Goal: Task Accomplishment & Management: Use online tool/utility

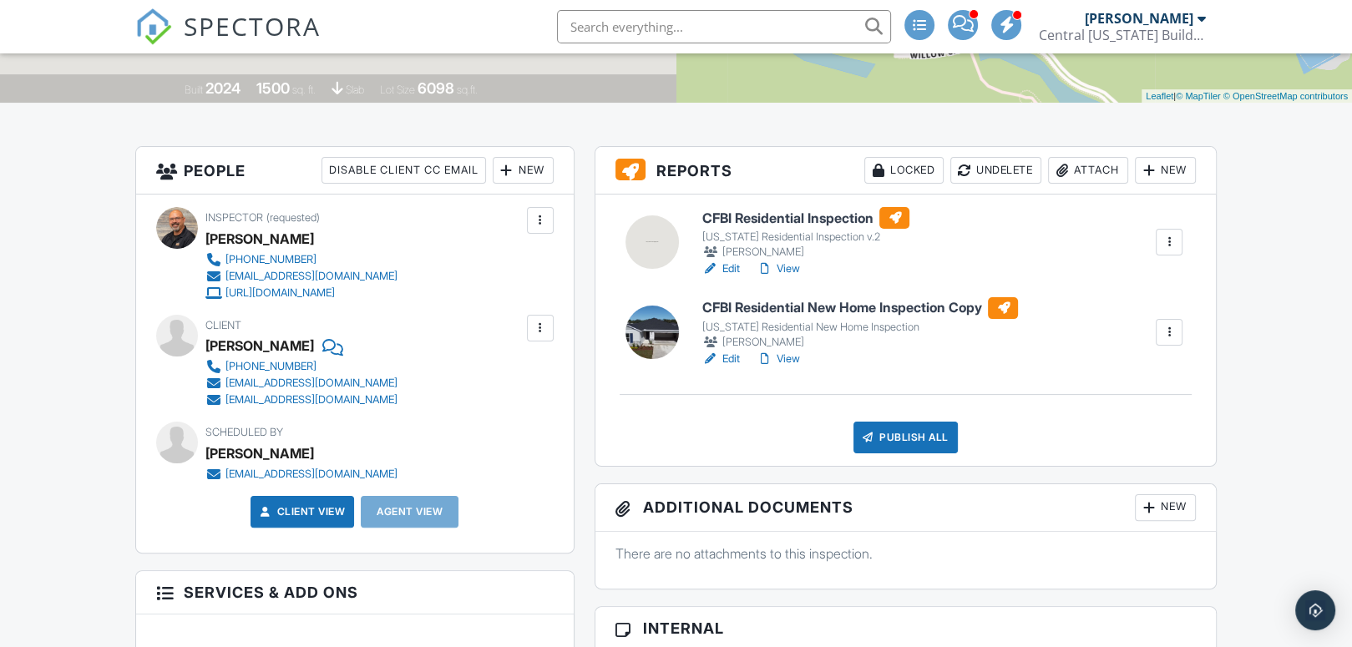
scroll to position [334, 0]
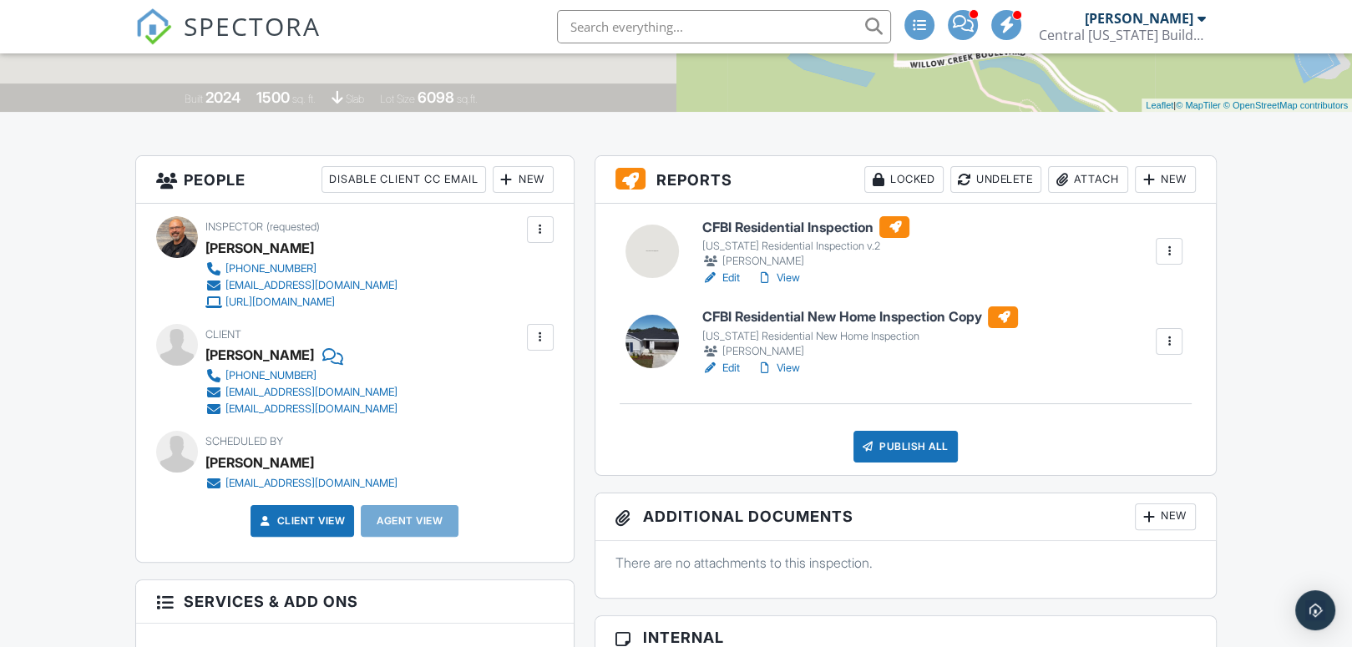
click at [782, 225] on h6 "CFBI Residential Inspection" at bounding box center [805, 227] width 208 height 22
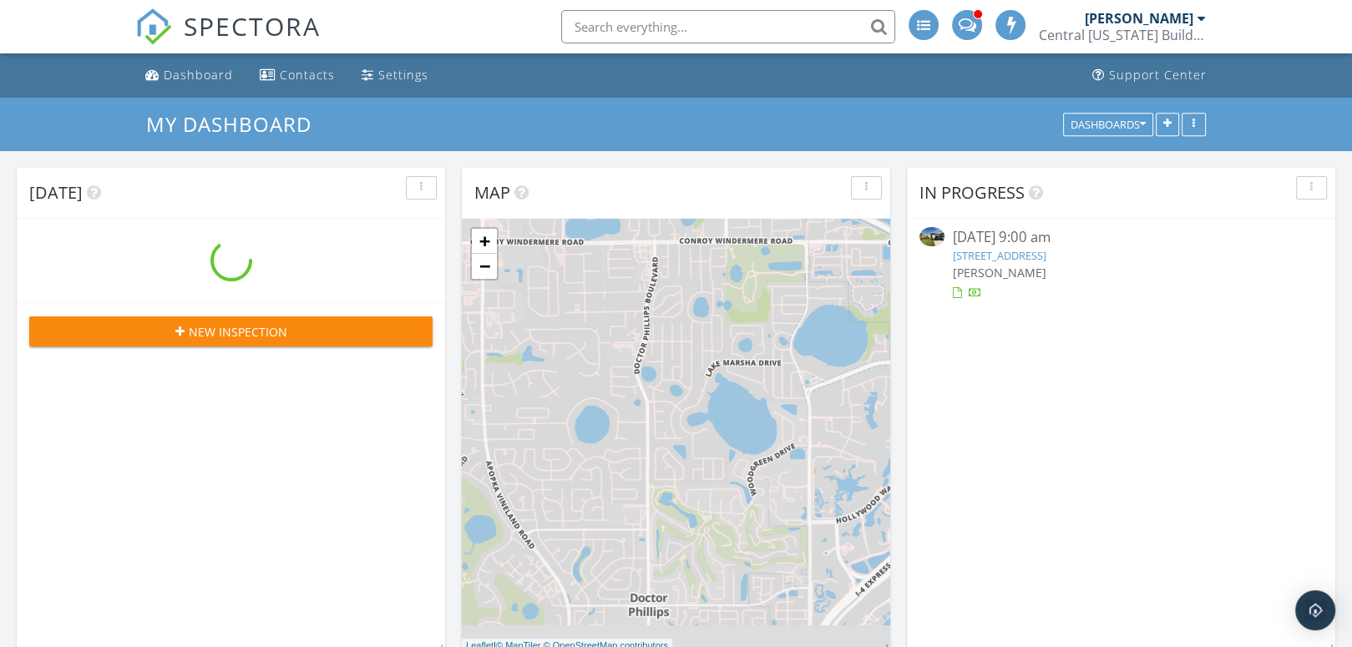
scroll to position [1378, 1378]
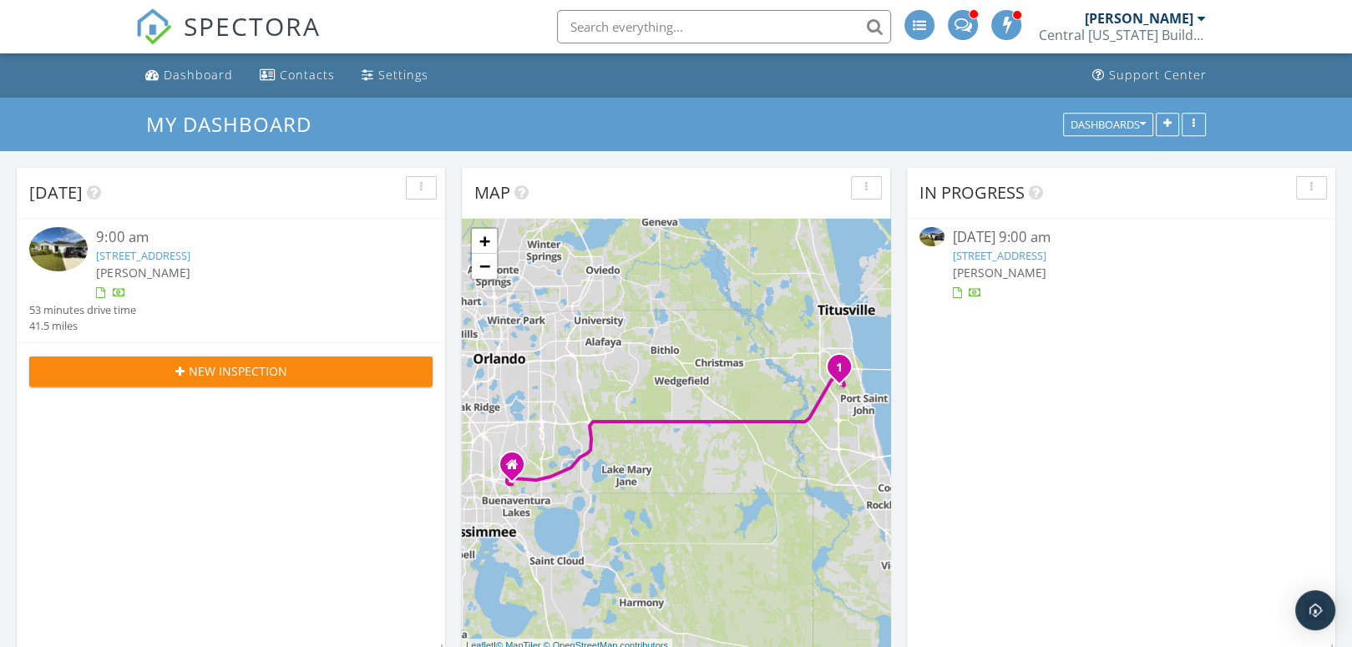
click at [1035, 255] on link "1814 Corvina Way, Titusville, FL 32780" at bounding box center [1000, 255] width 94 height 15
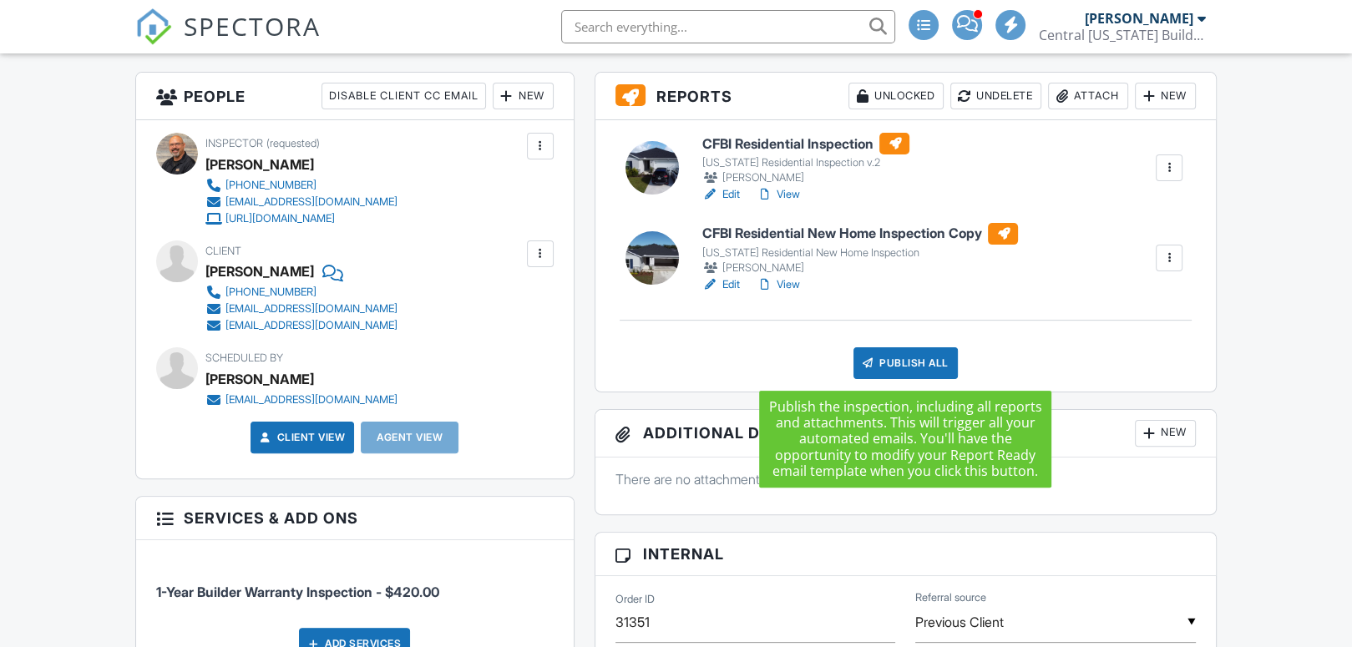
click at [919, 365] on div "Publish All" at bounding box center [905, 363] width 104 height 32
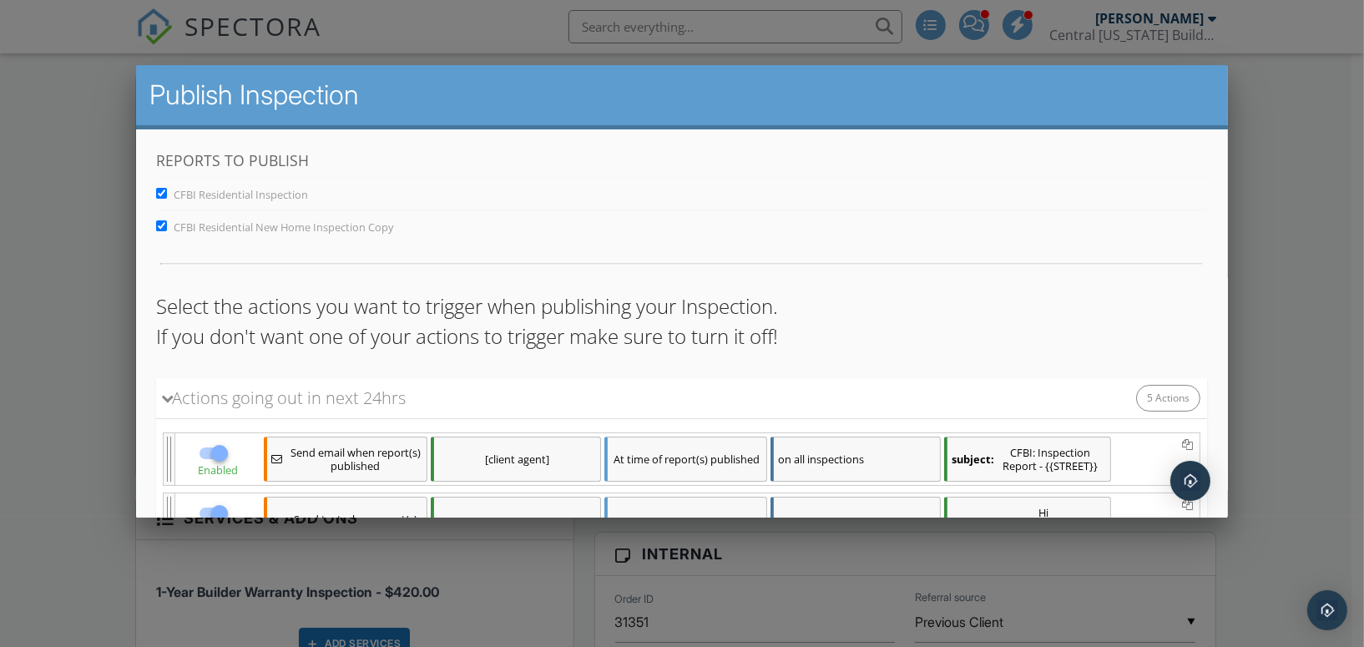
click at [161, 224] on input "CFBI Residential New Home Inspection Copy" at bounding box center [161, 225] width 11 height 11
checkbox input "false"
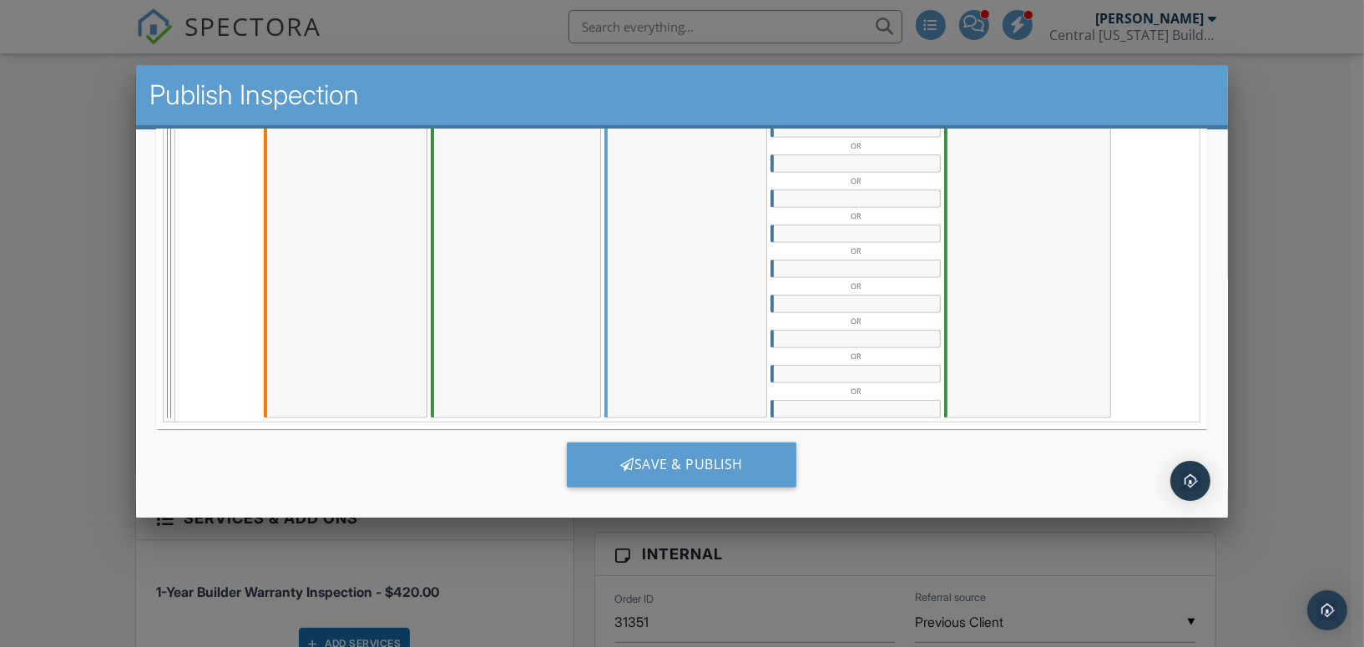
scroll to position [943, 0]
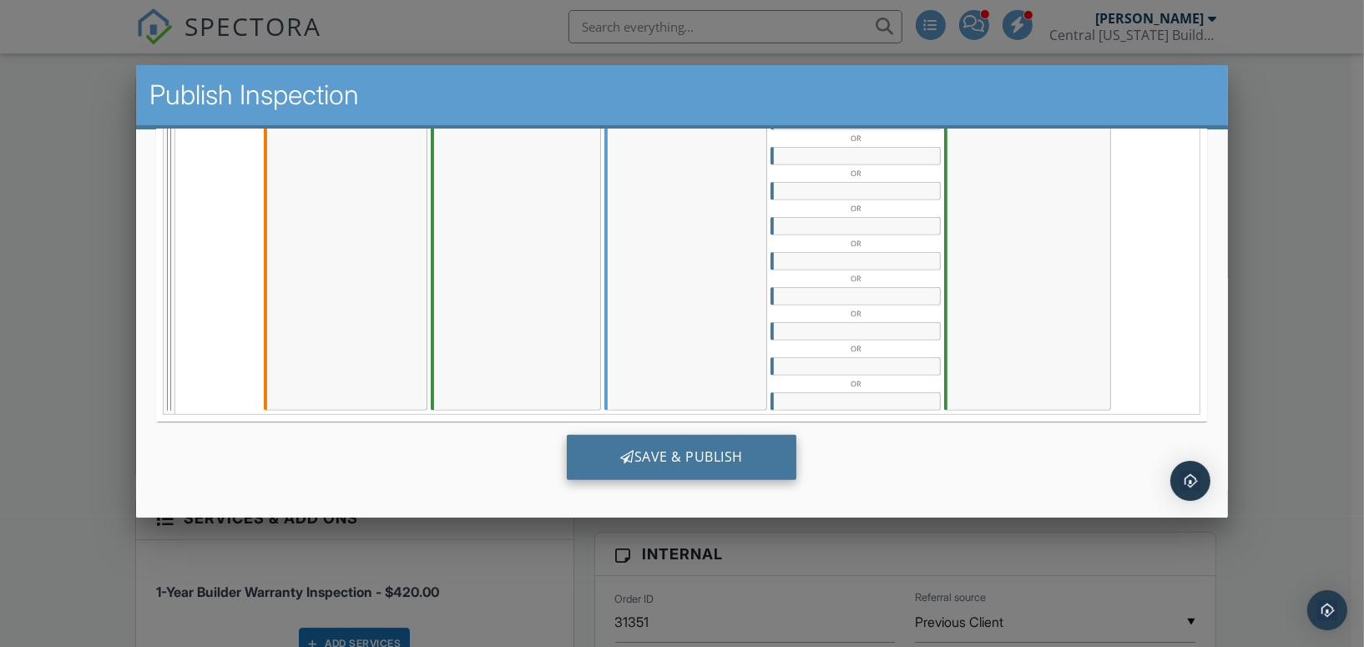
click at [736, 449] on div "Save & Publish" at bounding box center [682, 456] width 230 height 45
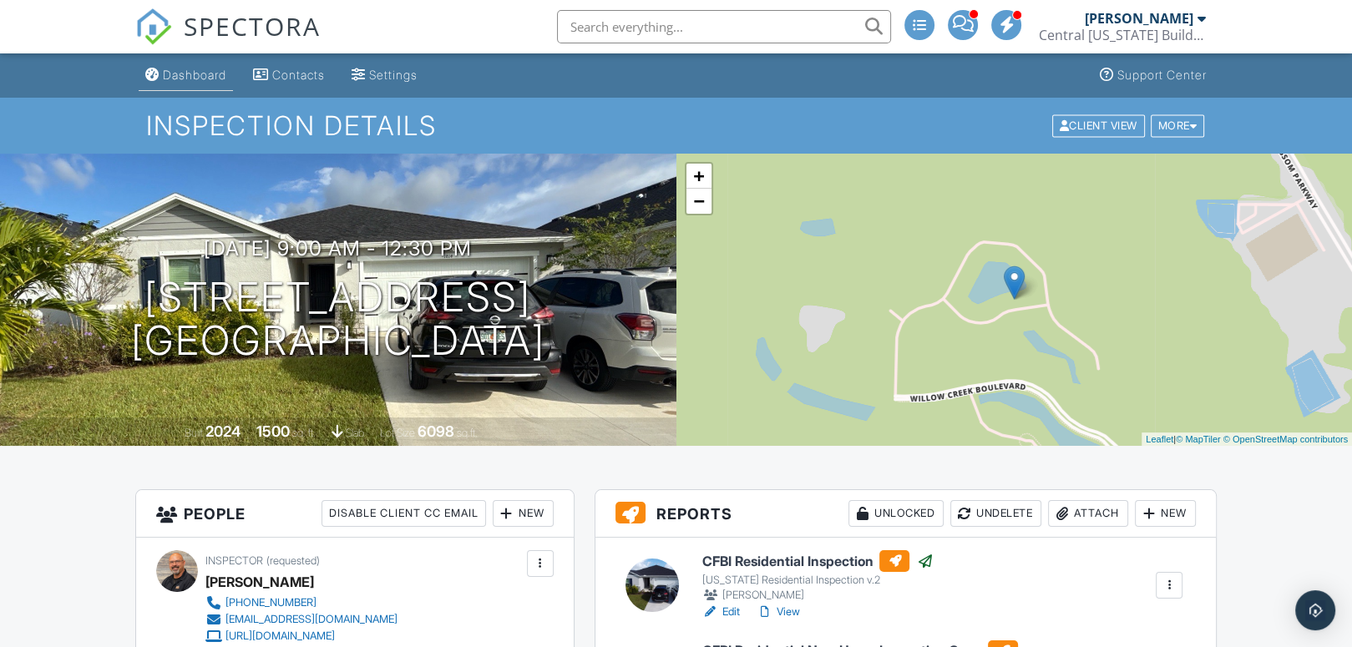
click at [183, 82] on link "Dashboard" at bounding box center [186, 75] width 94 height 31
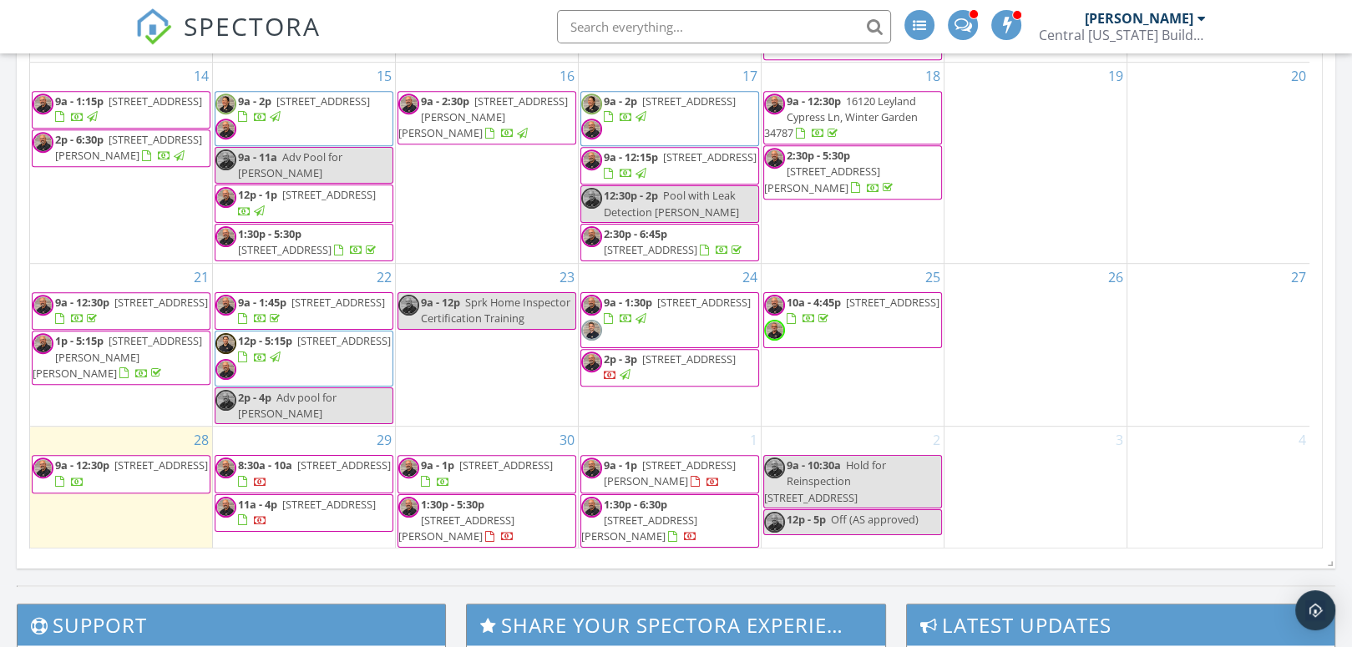
scroll to position [120, 0]
click at [294, 464] on link "8:30a - 10a [STREET_ADDRESS]" at bounding box center [314, 472] width 153 height 31
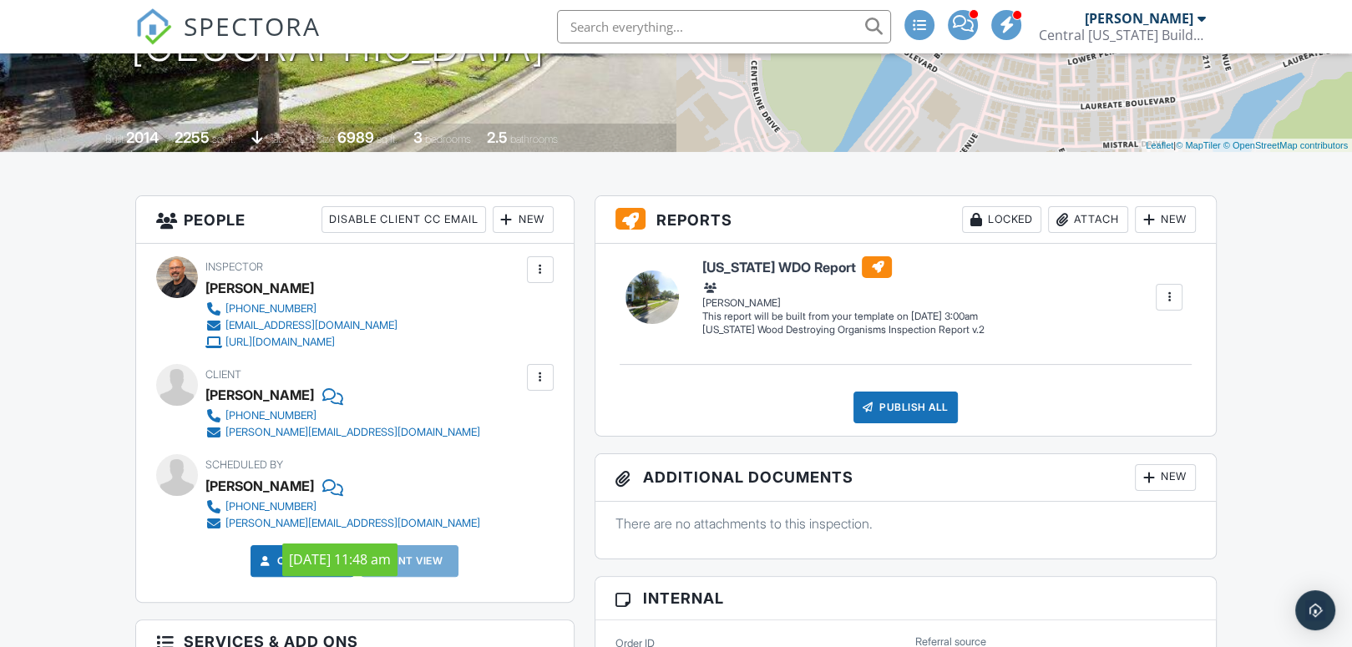
scroll to position [334, 0]
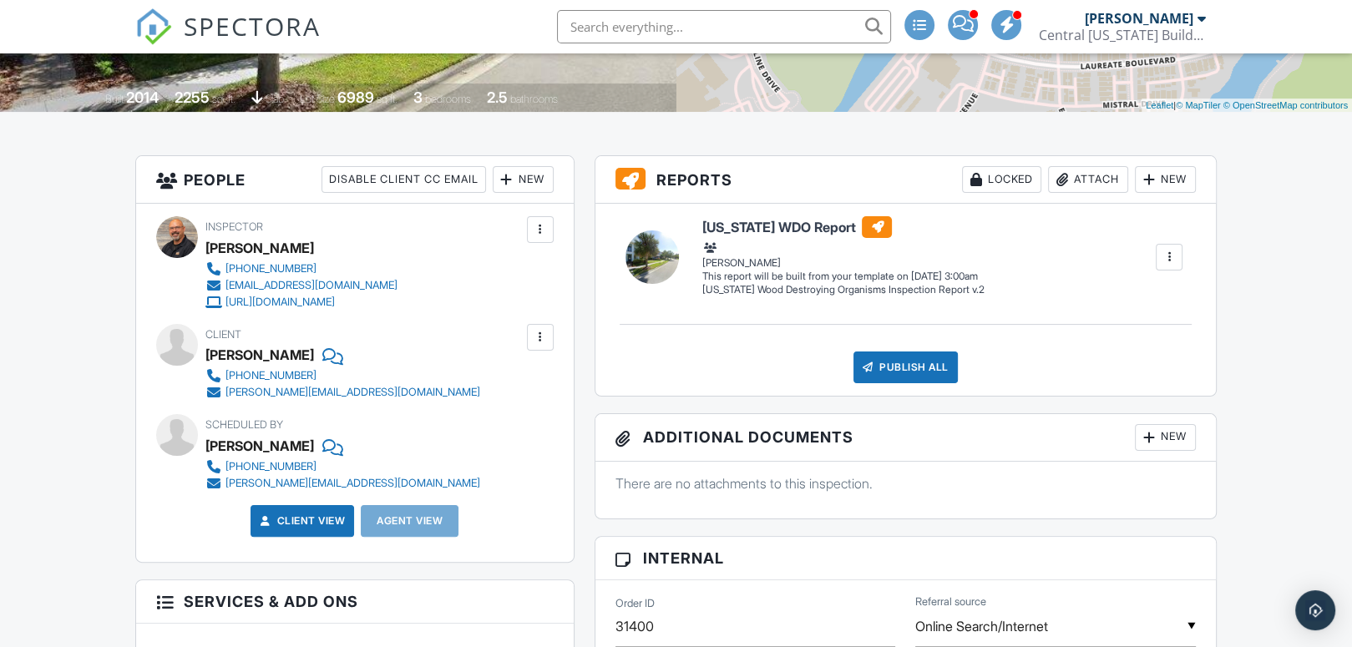
click at [1166, 256] on div at bounding box center [1169, 257] width 17 height 17
click at [1077, 286] on div "Build Now" at bounding box center [1109, 289] width 134 height 20
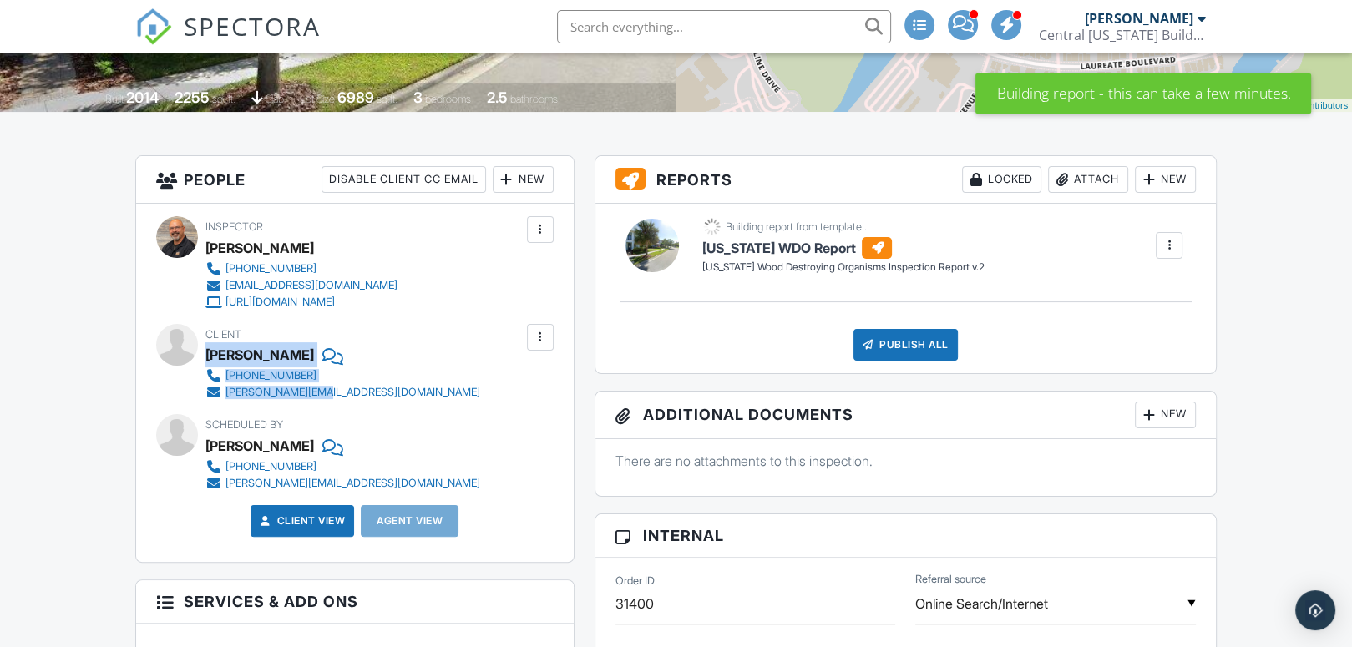
drag, startPoint x: 207, startPoint y: 351, endPoint x: 334, endPoint y: 390, distance: 132.8
click at [334, 390] on div "Client Jeremy Pridgeon 863-513-6421 j.pridgeon@me.com" at bounding box center [382, 362] width 355 height 77
drag, startPoint x: 334, startPoint y: 390, endPoint x: 279, endPoint y: 357, distance: 64.4
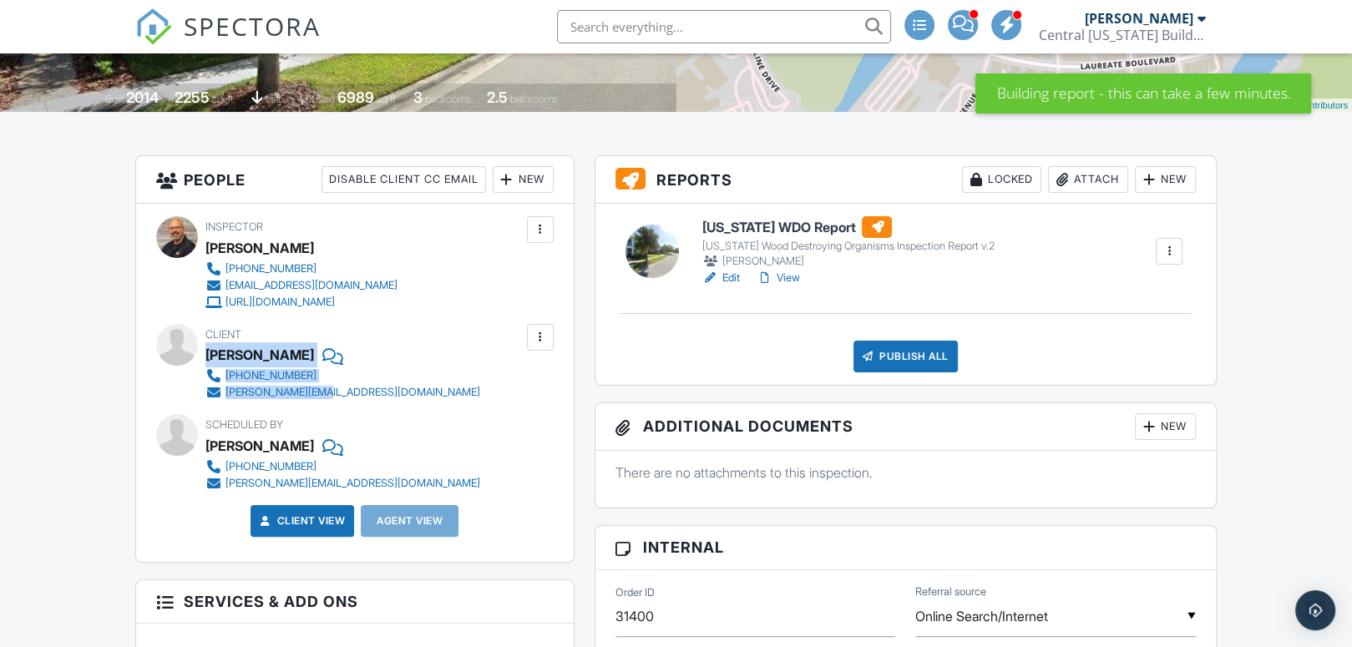
copy div "Jeremy Pridgeon 863-513-6421 j.pridgeon@me.com"
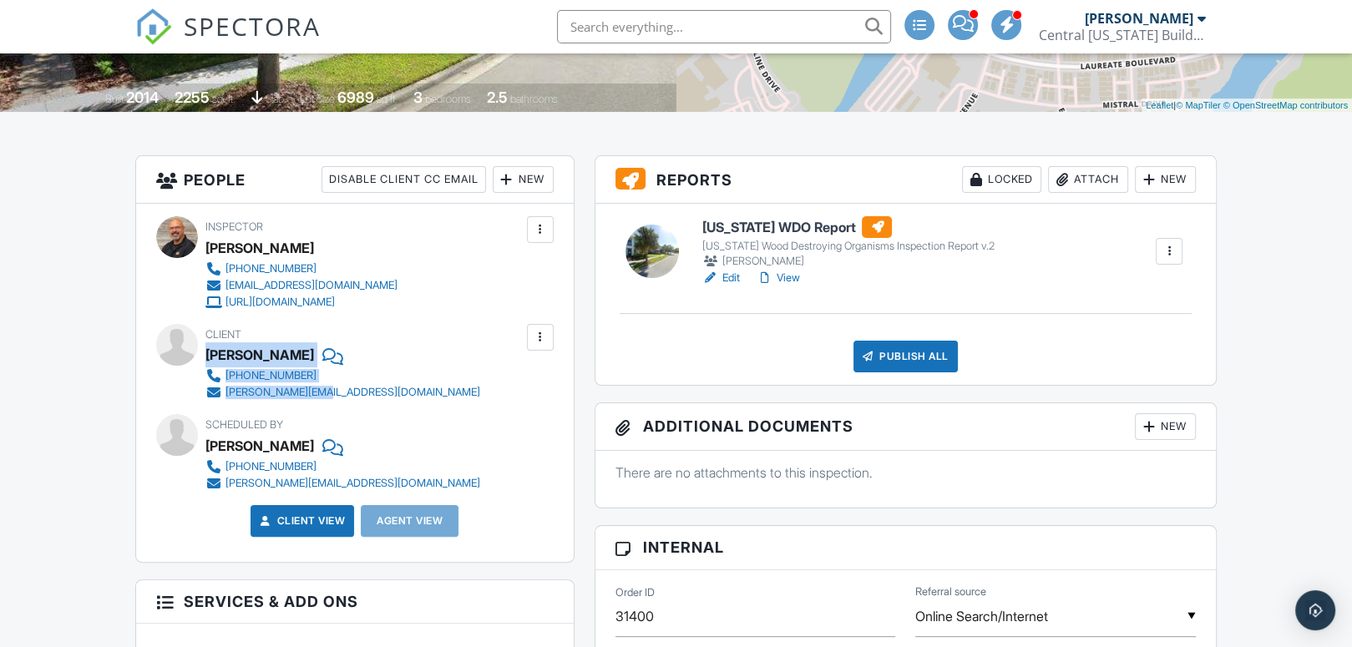
click at [793, 226] on h6 "[US_STATE] WDO Report" at bounding box center [847, 227] width 292 height 22
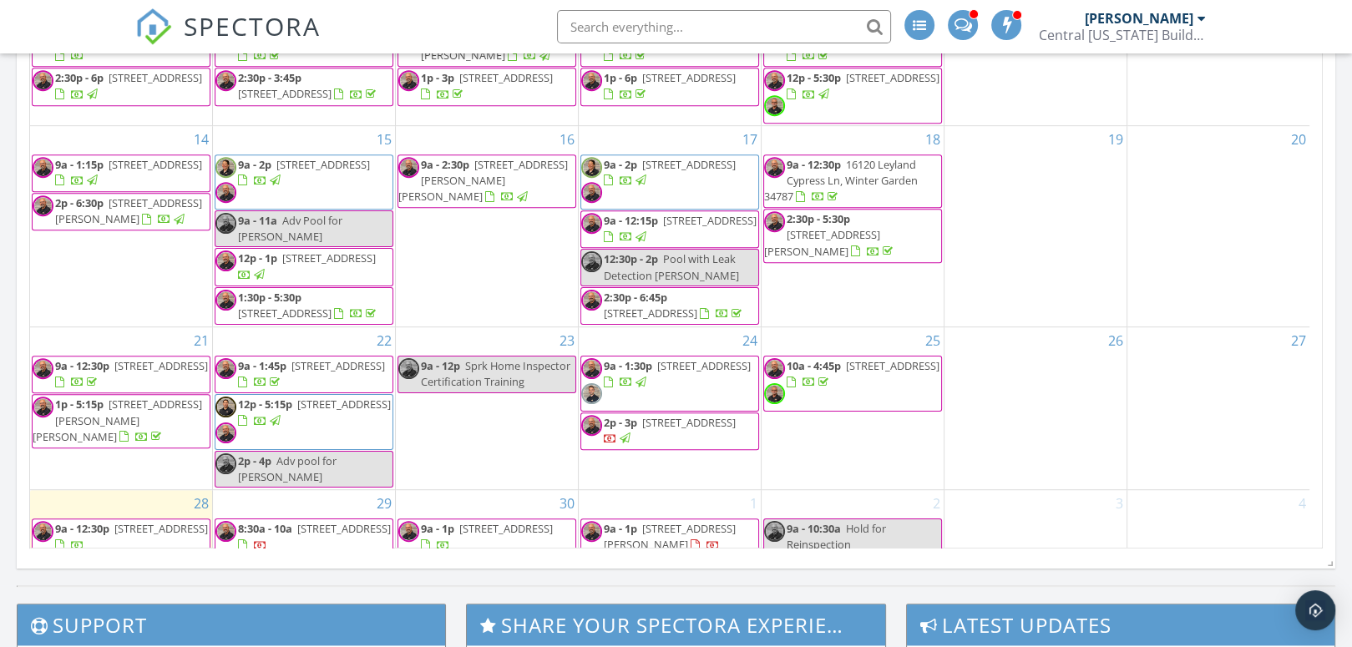
scroll to position [120, 0]
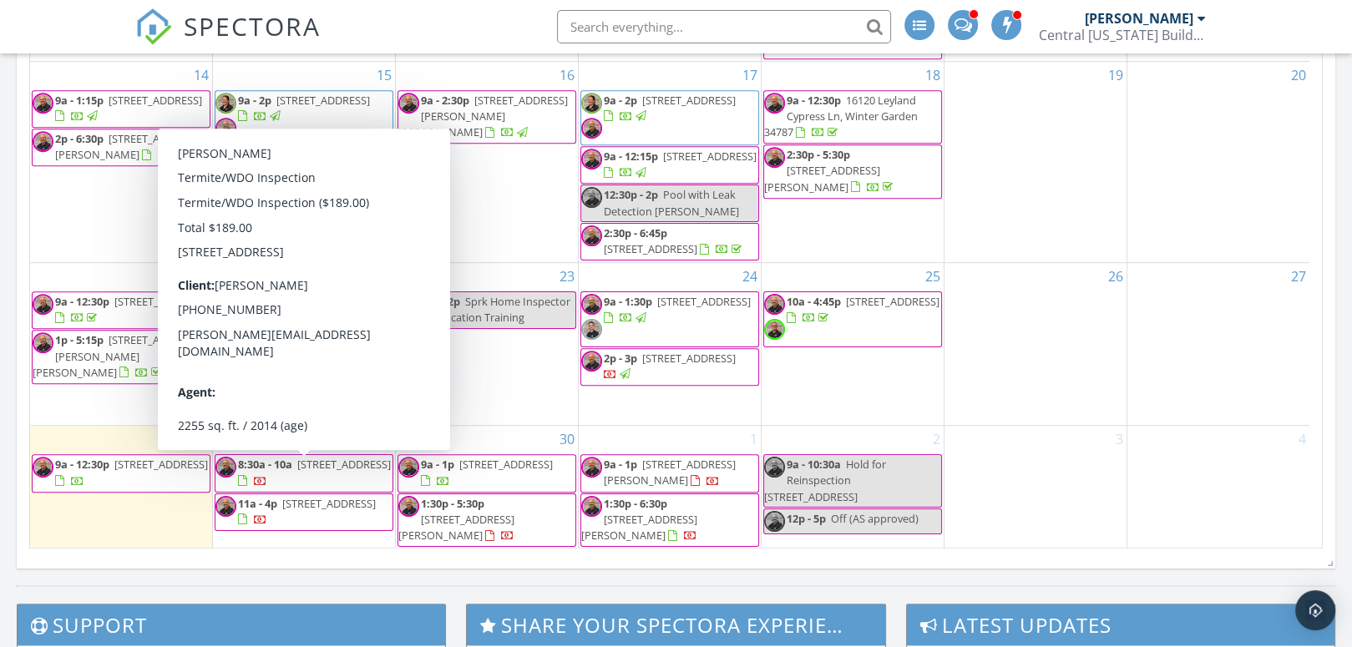
click at [300, 472] on span "7925 Greengard St , Orlando 32827" at bounding box center [344, 464] width 94 height 15
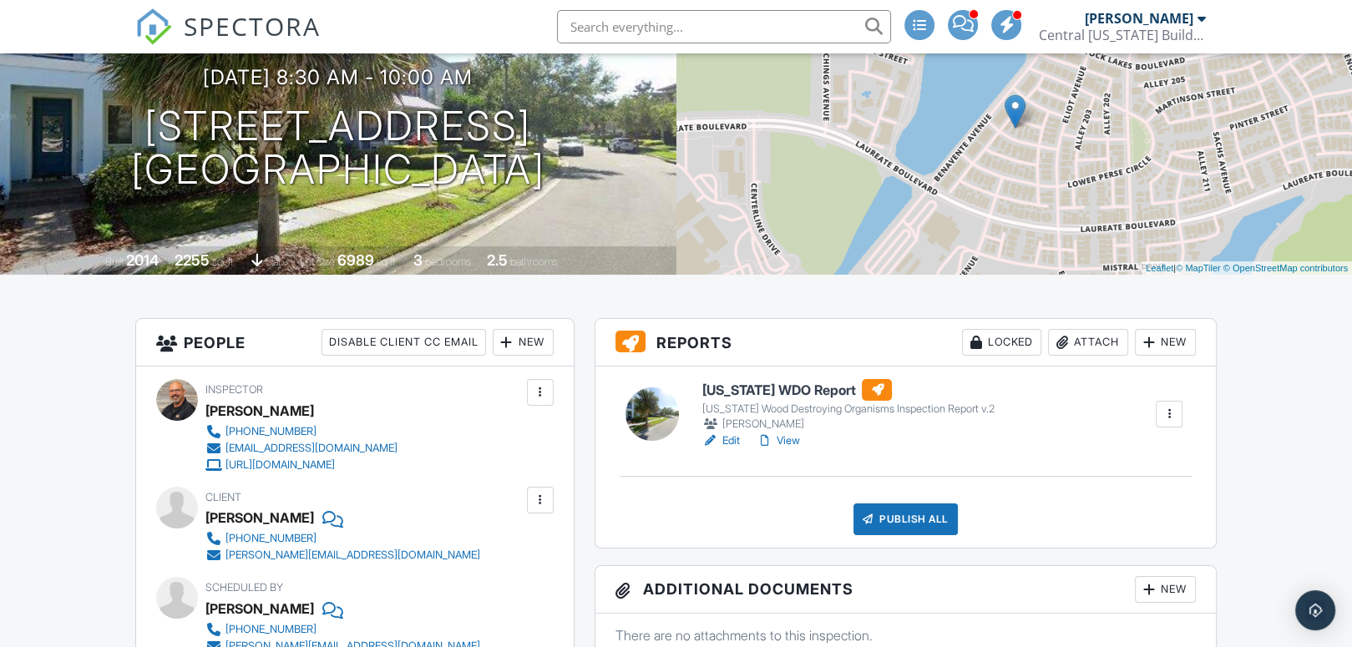
scroll to position [83, 0]
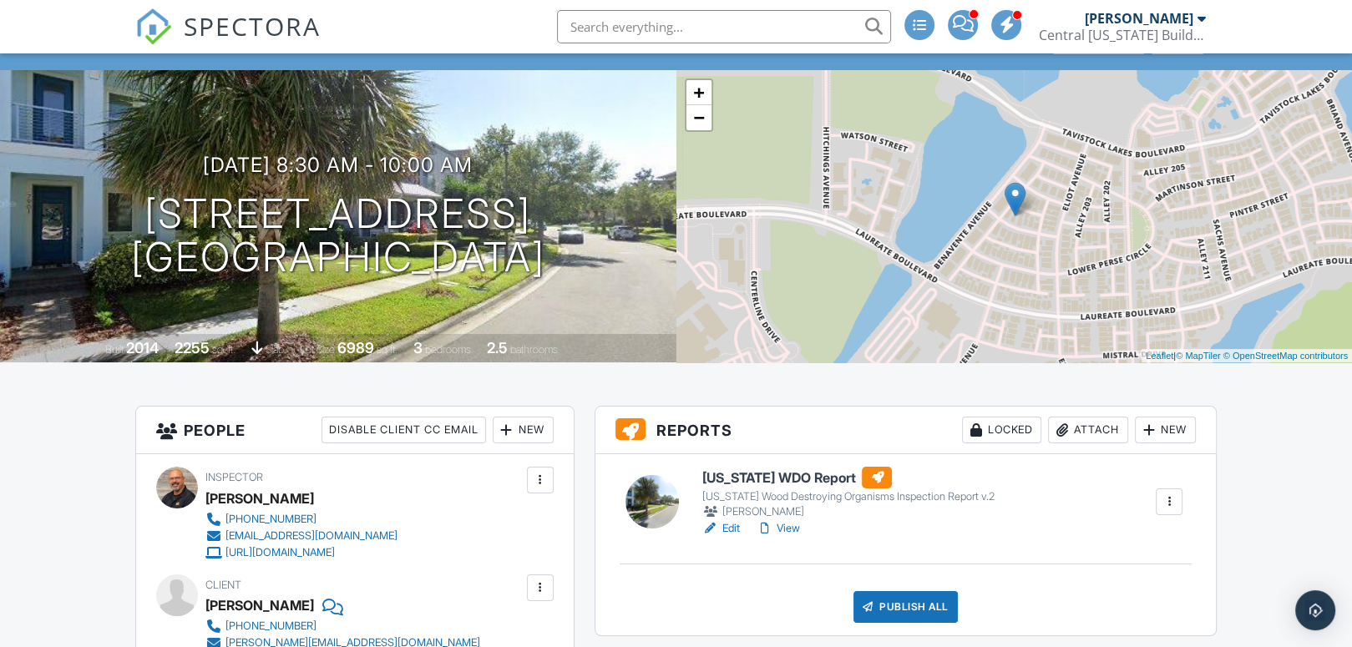
click at [732, 473] on h6 "Florida WDO Report" at bounding box center [847, 478] width 292 height 22
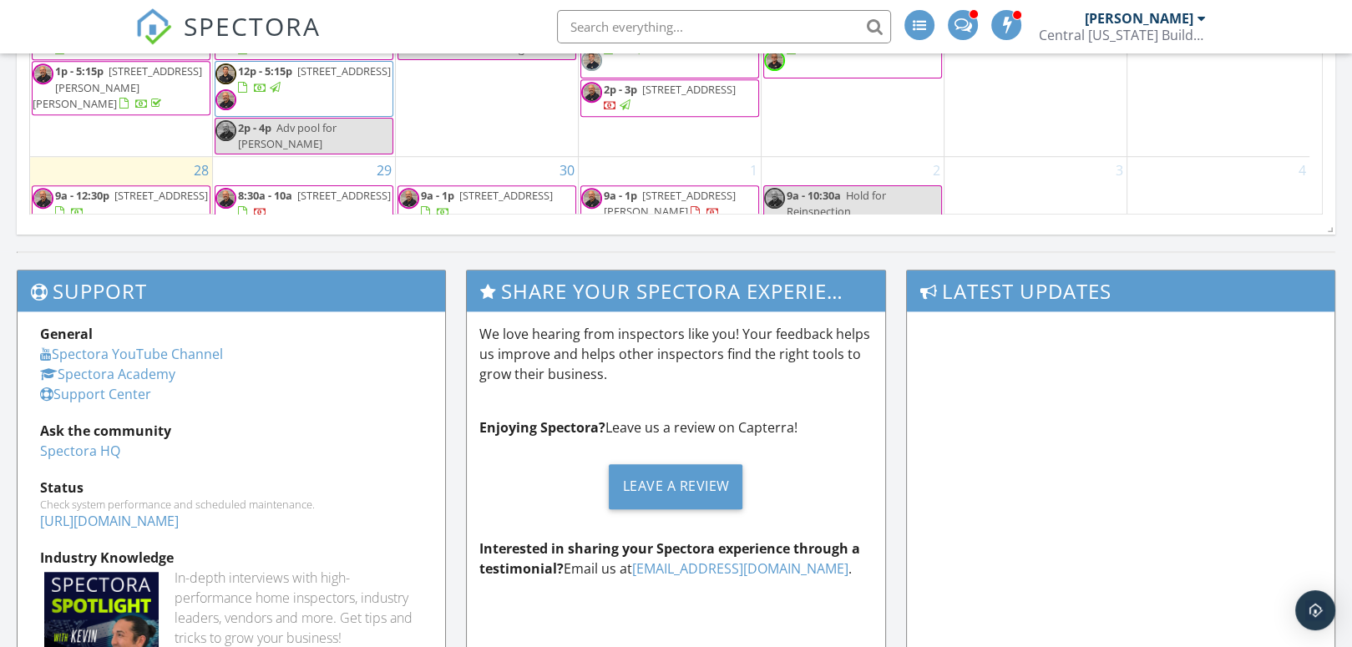
scroll to position [120, 0]
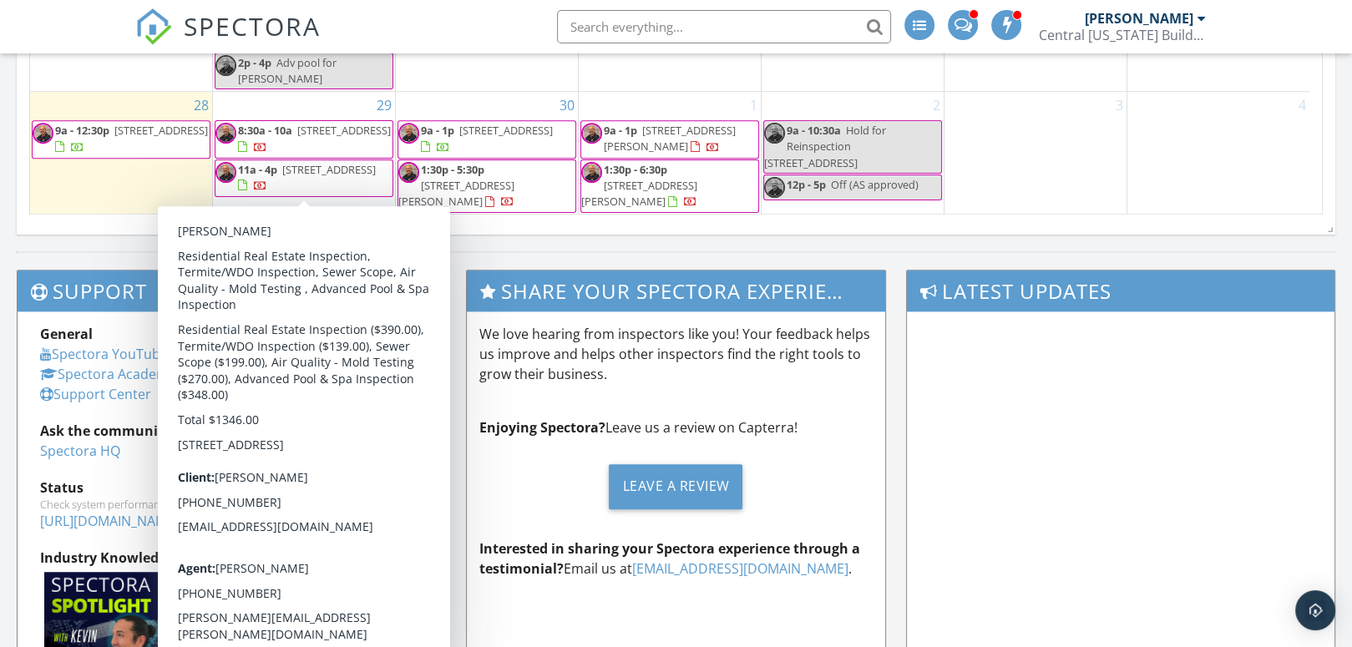
click at [276, 173] on span "11a - 4p" at bounding box center [257, 169] width 39 height 15
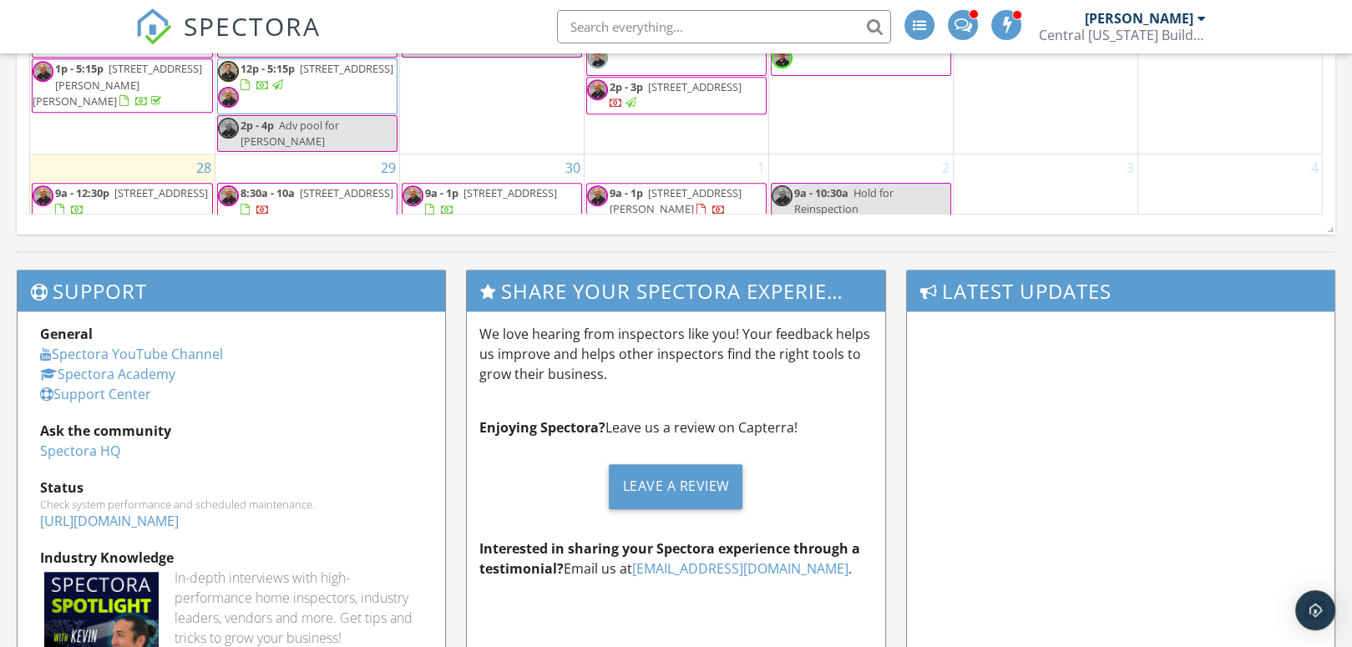
scroll to position [120, 0]
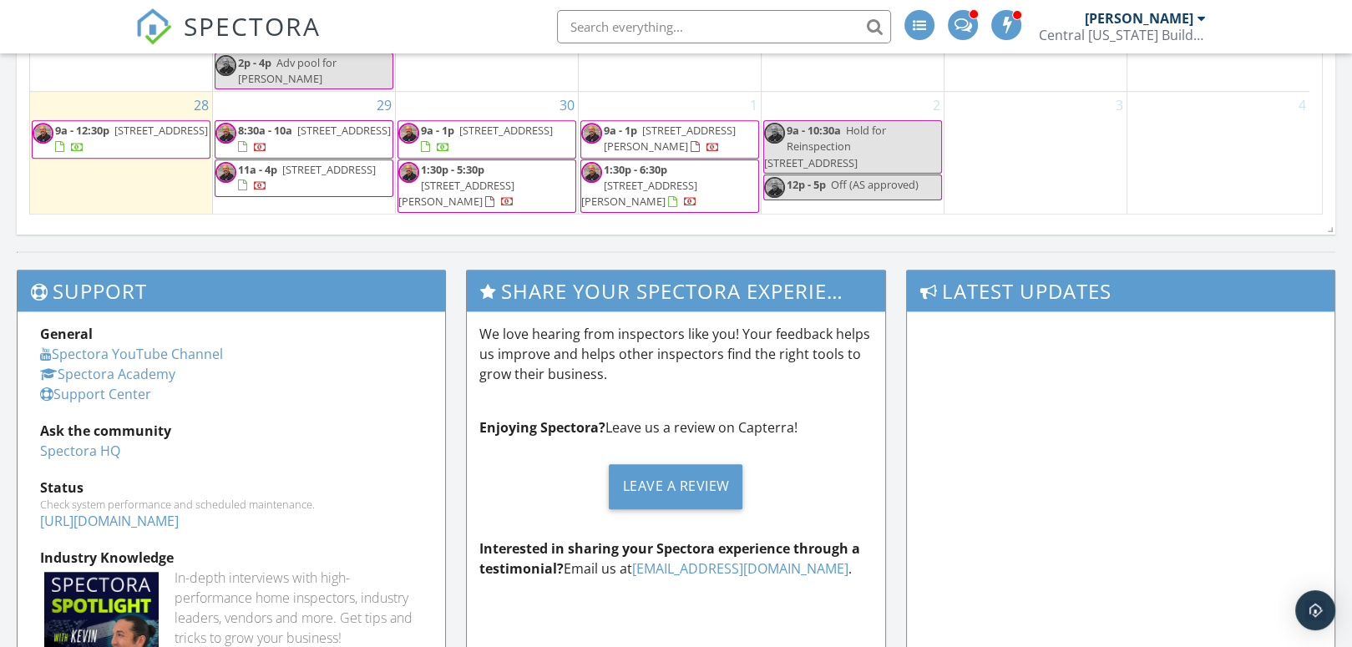
click at [326, 175] on span "11a - 4p 1430 Cedar Pine Dr , Deltona 32725" at bounding box center [303, 178] width 177 height 33
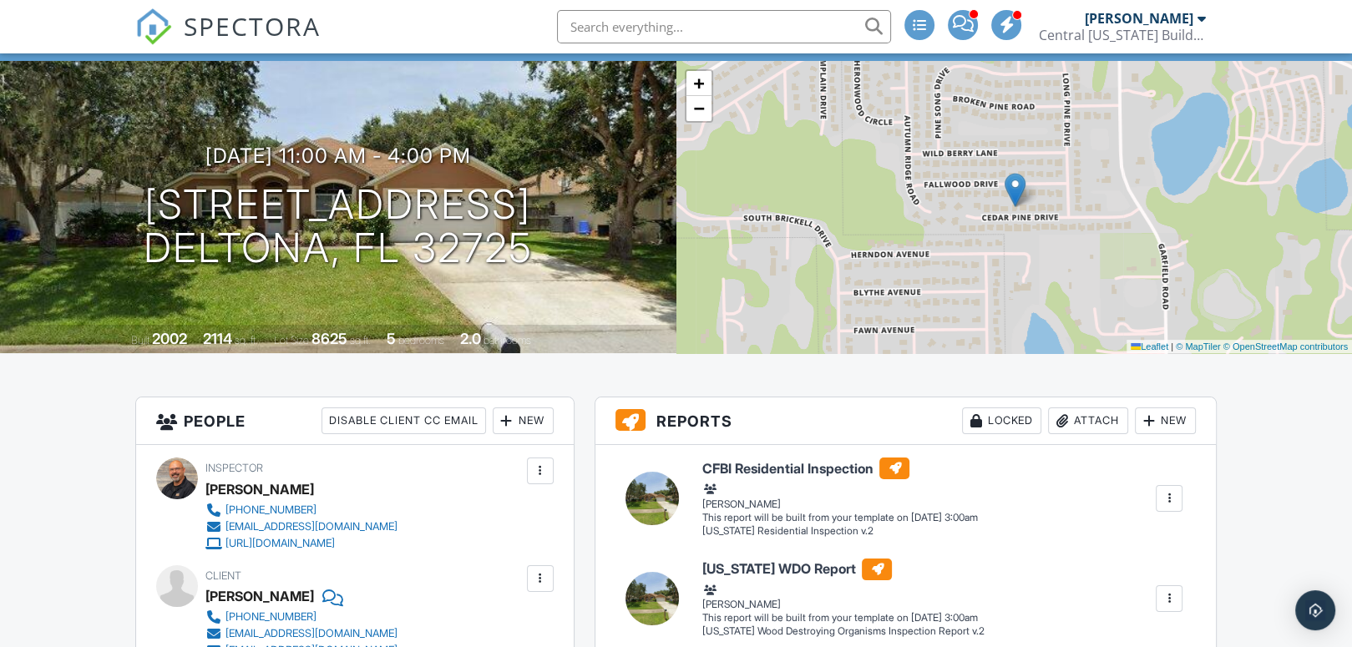
scroll to position [83, 0]
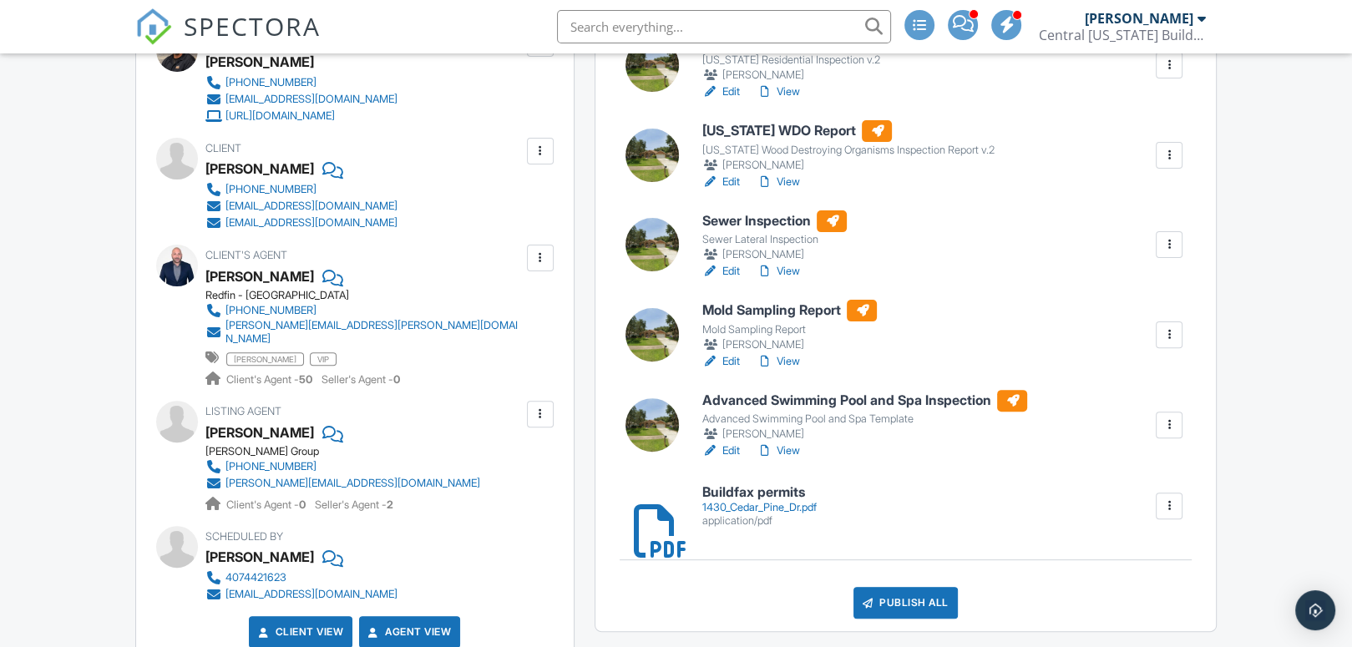
scroll to position [501, 0]
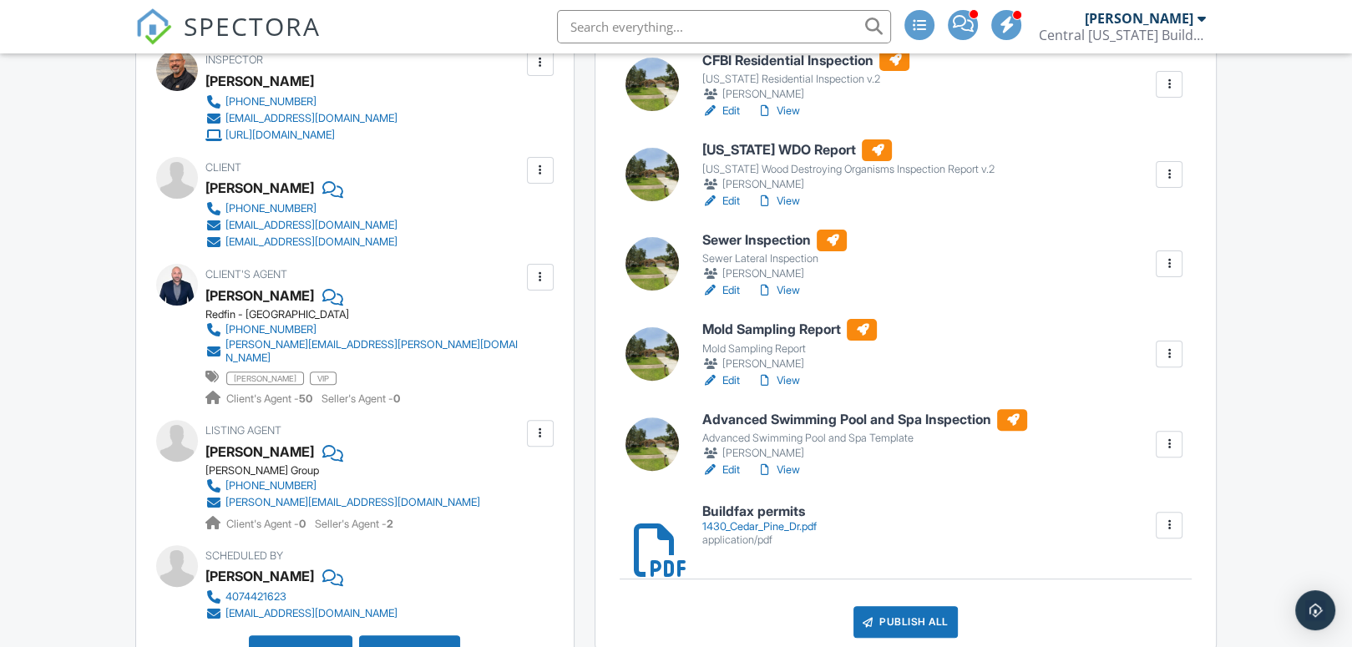
click at [757, 520] on div "1430_Cedar_Pine_Dr.pdf" at bounding box center [758, 526] width 114 height 13
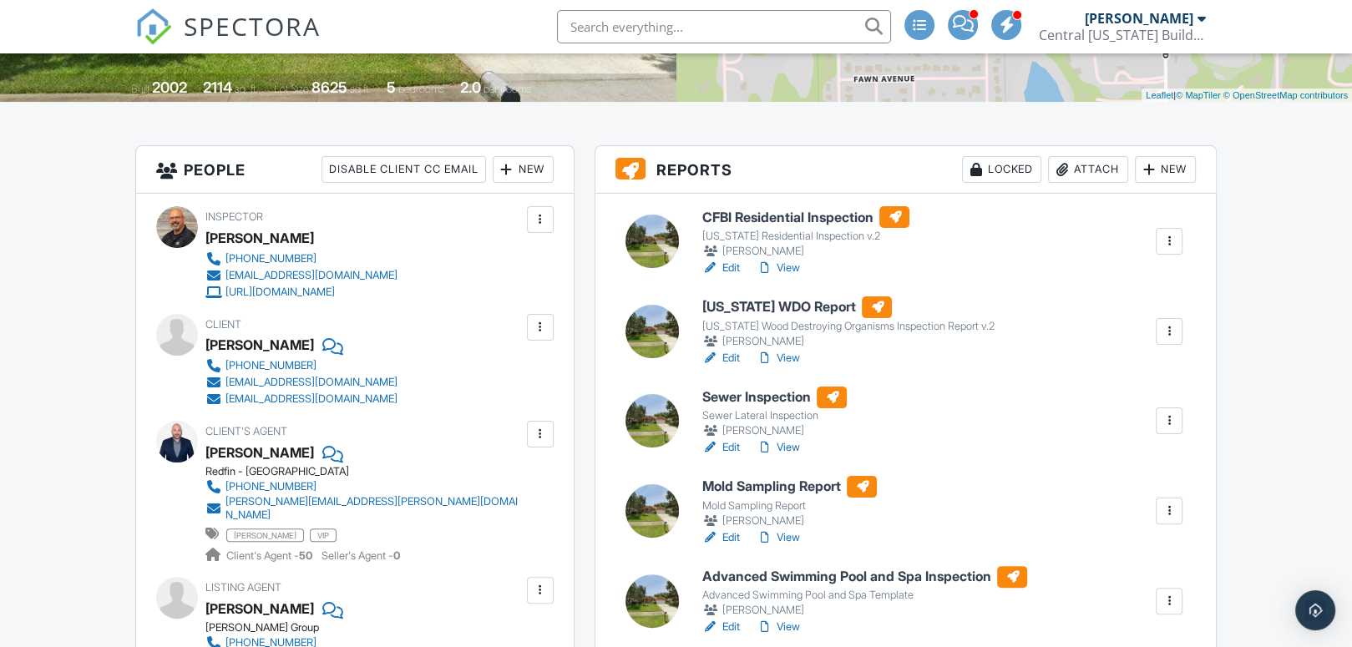
scroll to position [334, 0]
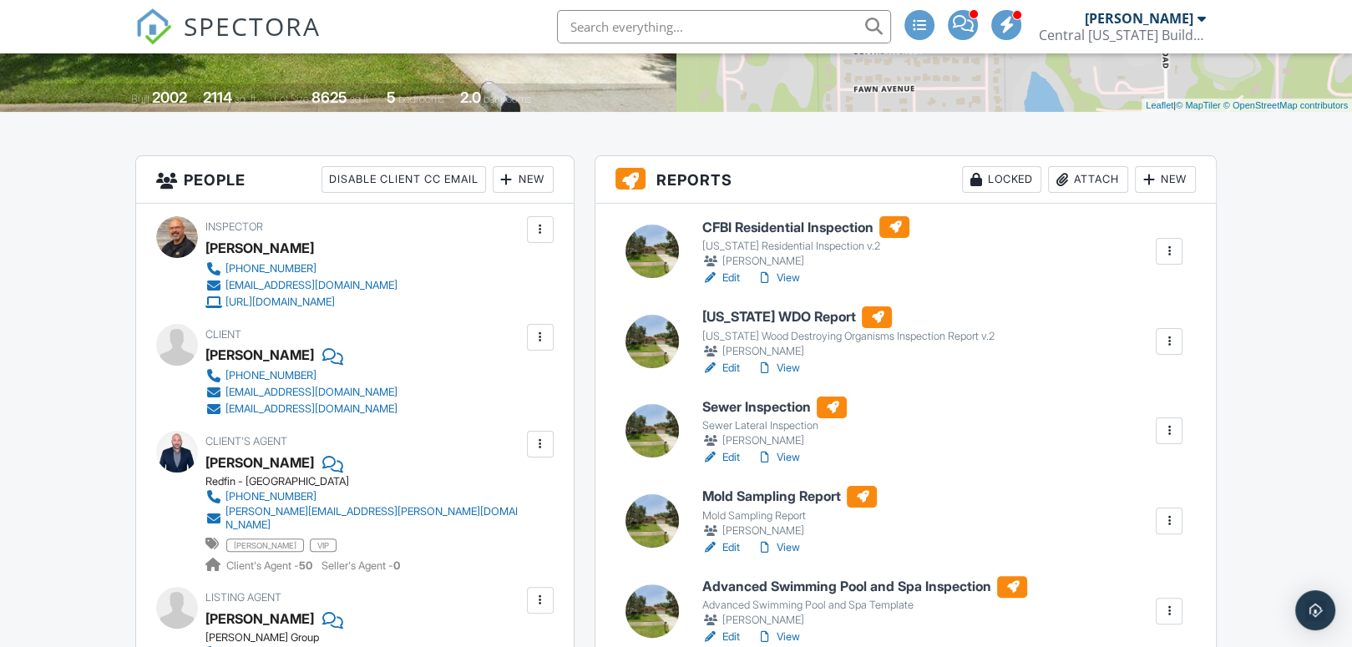
click at [791, 224] on h6 "CFBI Residential Inspection" at bounding box center [805, 227] width 208 height 22
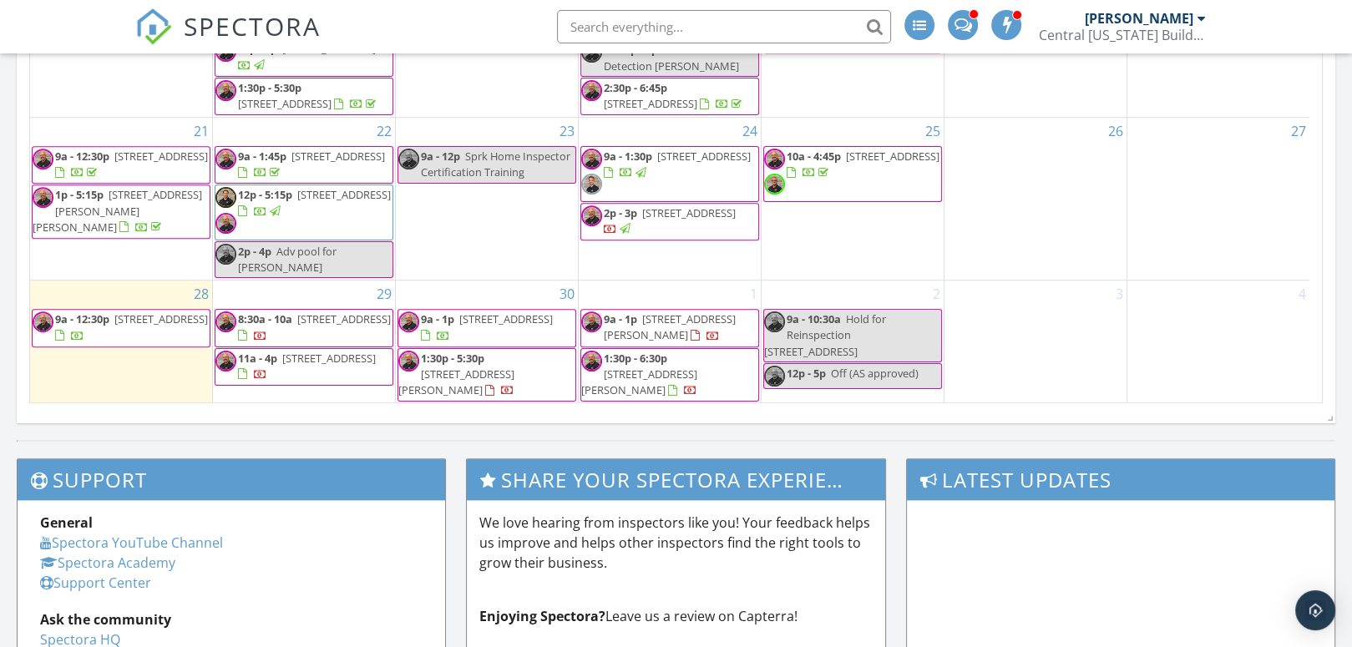
scroll to position [1085, 0]
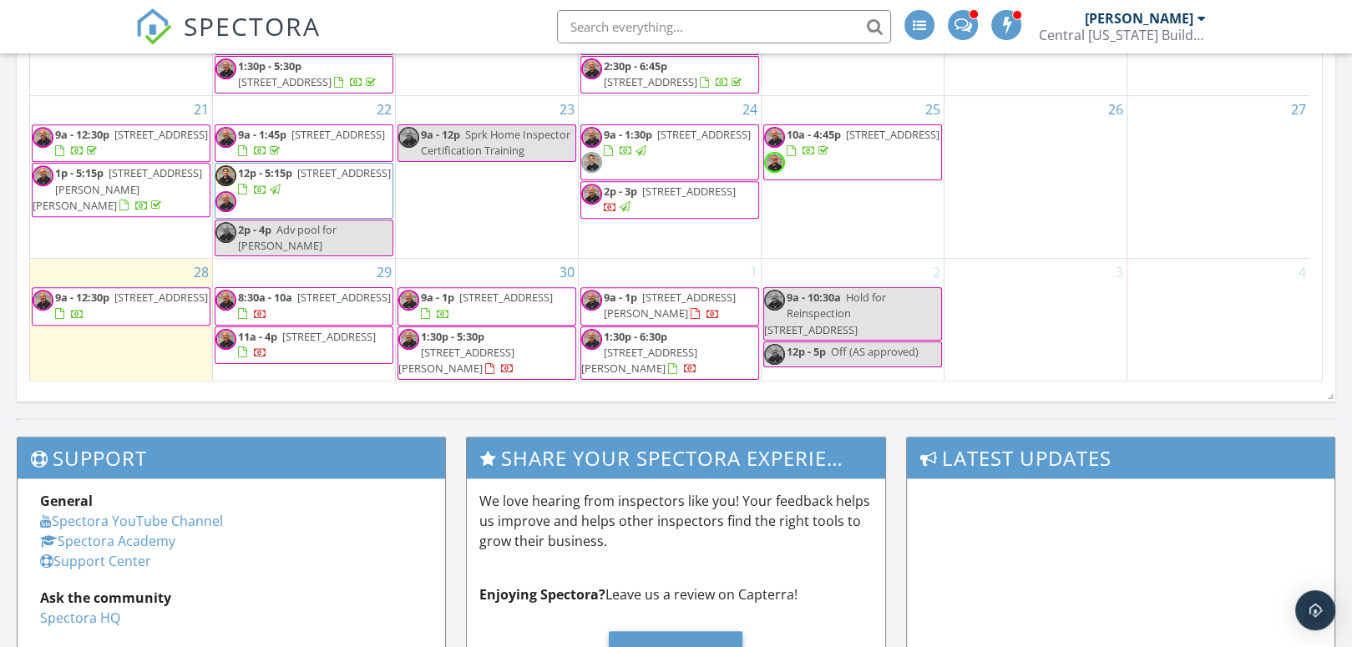
click at [301, 344] on span "1430 Cedar Pine Dr , Deltona 32725" at bounding box center [329, 336] width 94 height 15
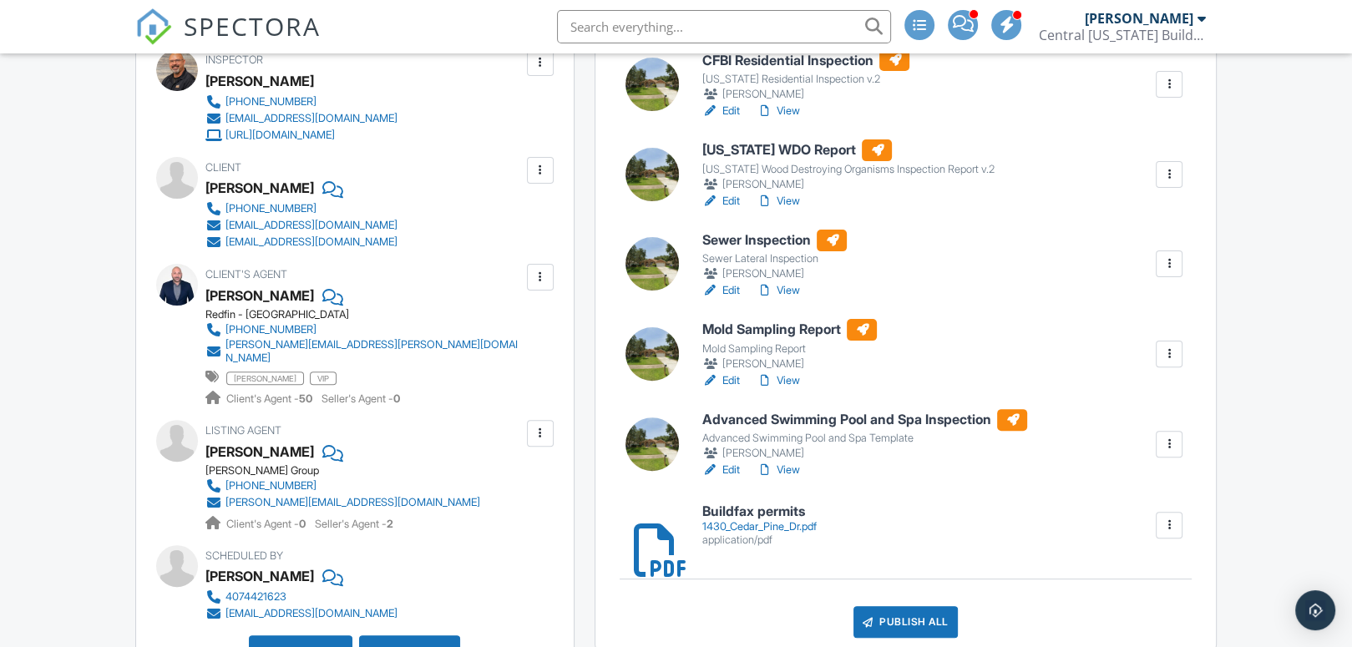
drag, startPoint x: 205, startPoint y: 187, endPoint x: 222, endPoint y: 188, distance: 17.6
click at [264, 188] on div "[PERSON_NAME]" at bounding box center [259, 187] width 109 height 25
drag, startPoint x: 210, startPoint y: 186, endPoint x: 335, endPoint y: 235, distance: 134.6
click at [335, 235] on div "Client Covon Martin 386-457-3749 mcovon3@gmail.com kaypernal@gmail.com" at bounding box center [341, 204] width 272 height 94
drag, startPoint x: 335, startPoint y: 235, endPoint x: 261, endPoint y: 188, distance: 87.5
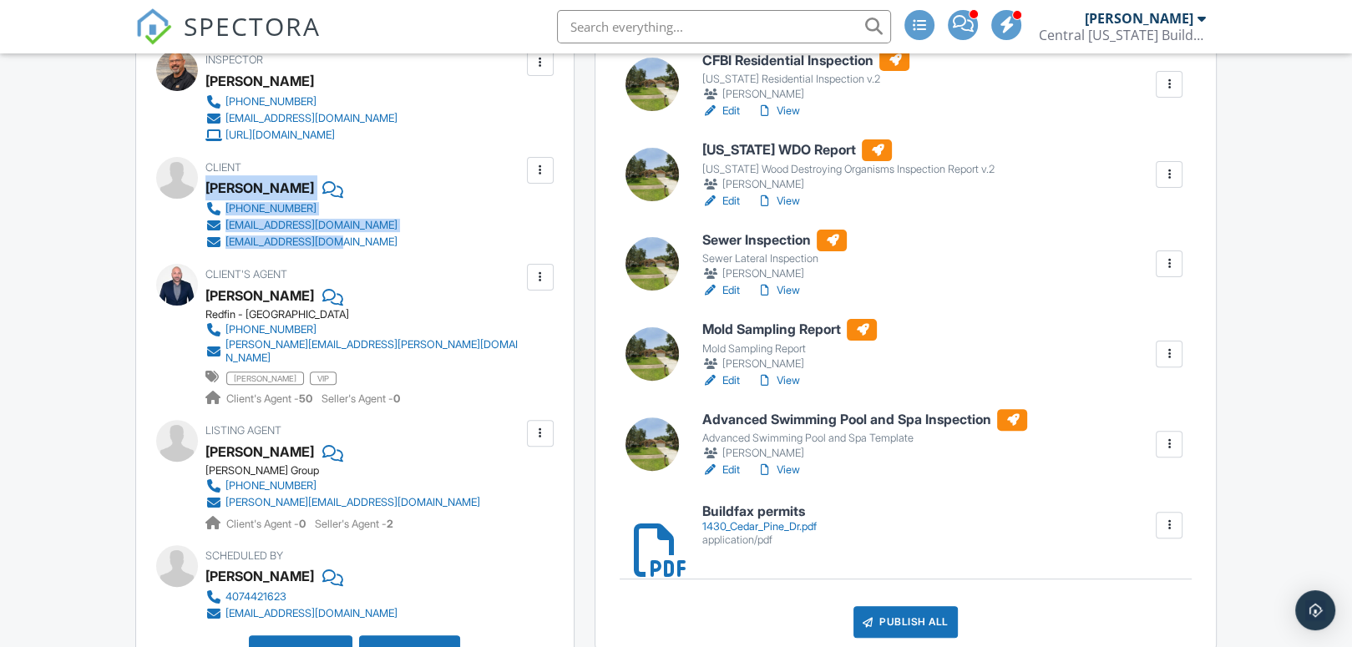
copy div "Covon Martin 386-457-3749 mcovon3@gmail.com kaypernal@gmail.com"
click at [736, 150] on h6 "[US_STATE] WDO Report" at bounding box center [847, 150] width 292 height 22
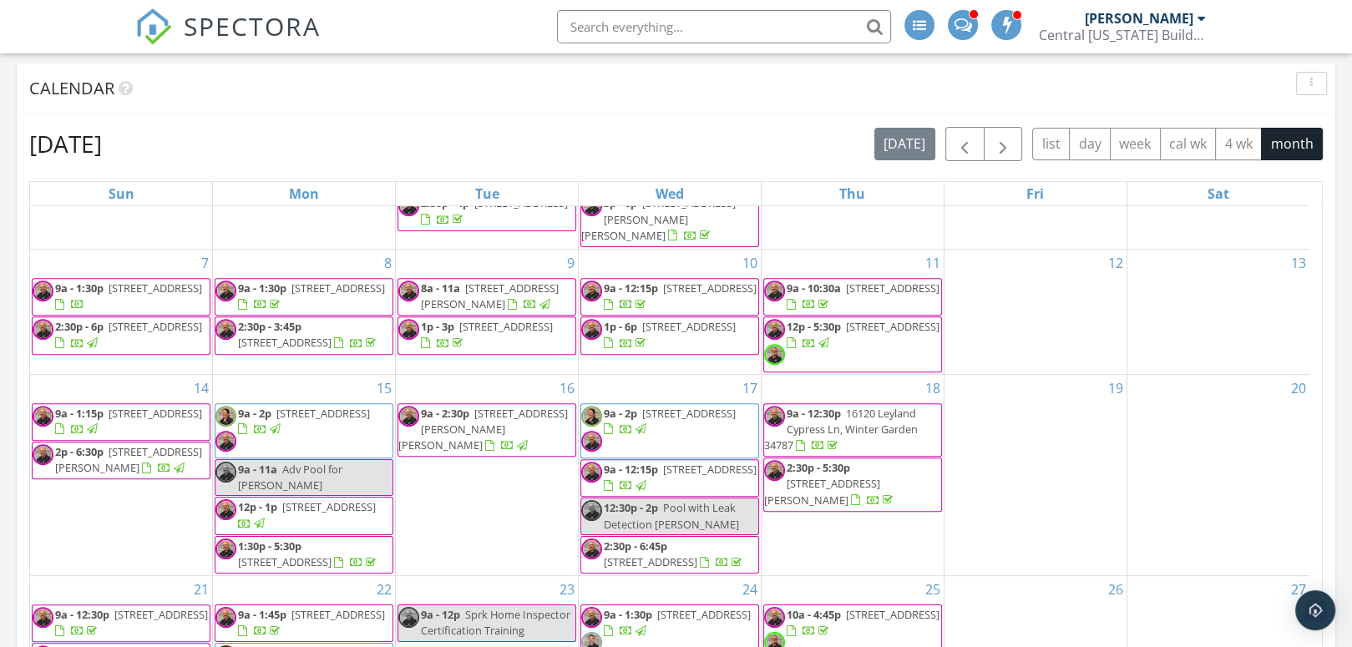
scroll to position [1002, 0]
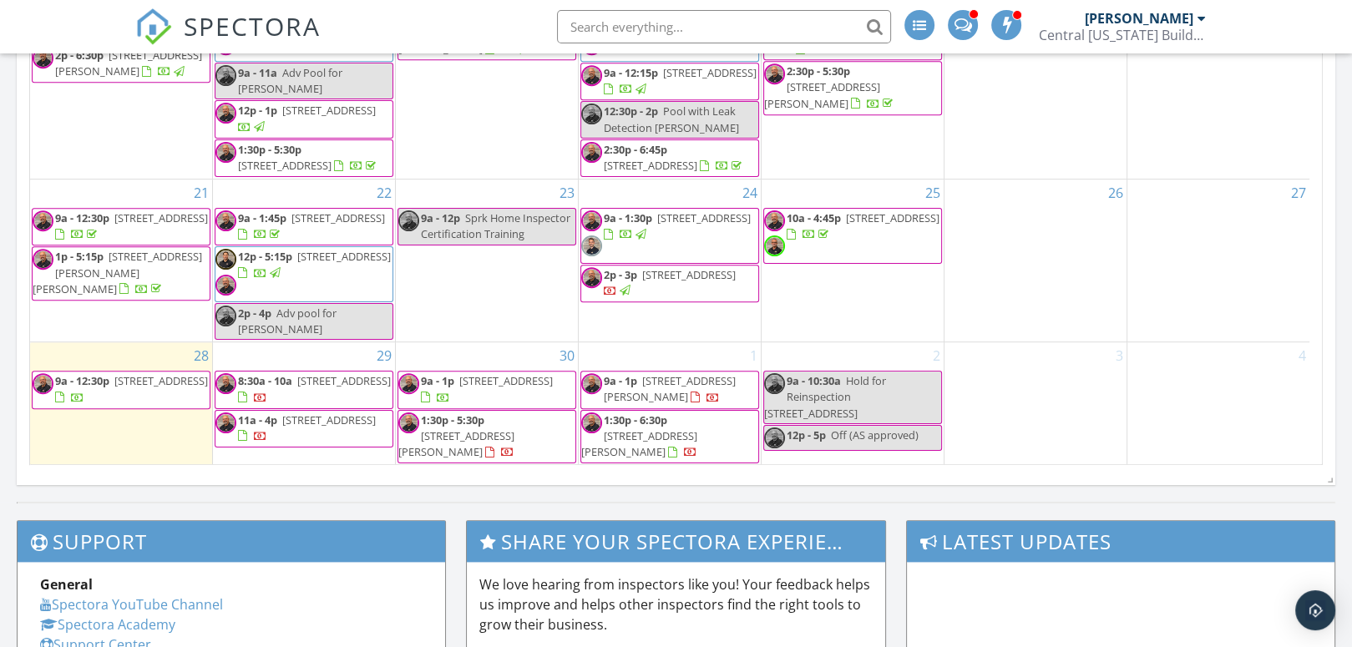
click at [316, 424] on span "[STREET_ADDRESS]" at bounding box center [329, 419] width 94 height 15
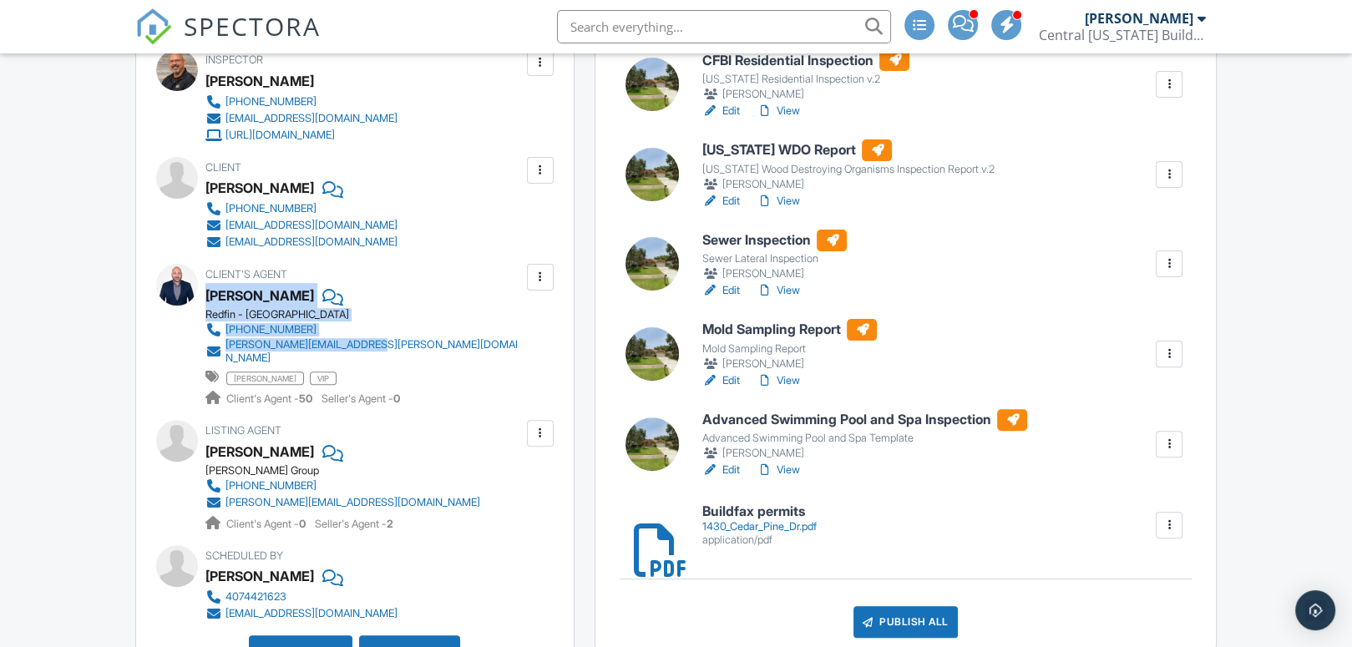
drag, startPoint x: 207, startPoint y: 293, endPoint x: 372, endPoint y: 337, distance: 170.3
click at [372, 337] on div "Client's Agent Thomas Bayrouty Redfin - Altamonte Springs 407-913-3665 thomas.b…" at bounding box center [403, 335] width 397 height 143
drag, startPoint x: 372, startPoint y: 337, endPoint x: 281, endPoint y: 294, distance: 100.8
copy div "Thomas Bayrouty Redfin - Altamonte Springs 407-913-3665 thomas.bayrouty@redfin.…"
click at [759, 148] on h6 "[US_STATE] WDO Report" at bounding box center [847, 150] width 292 height 22
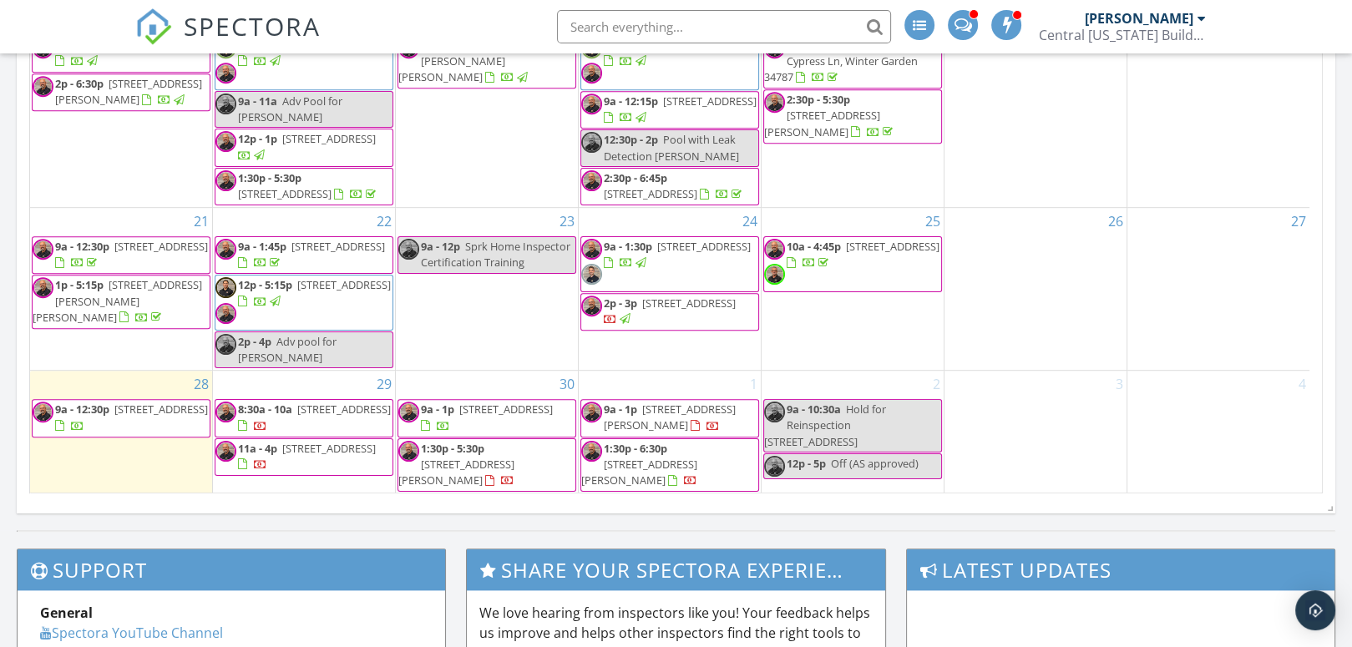
scroll to position [1085, 0]
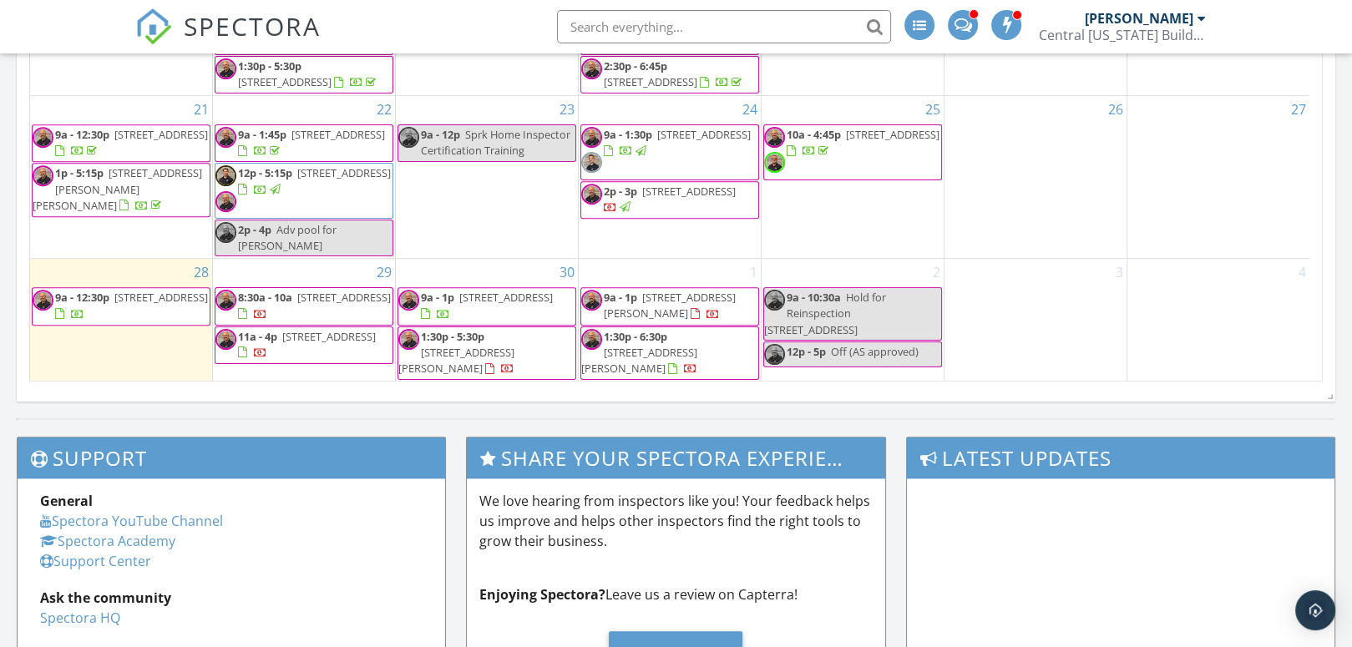
click at [282, 344] on span "1430 Cedar Pine Dr , Deltona 32725" at bounding box center [329, 336] width 94 height 15
